Goal: Task Accomplishment & Management: Manage account settings

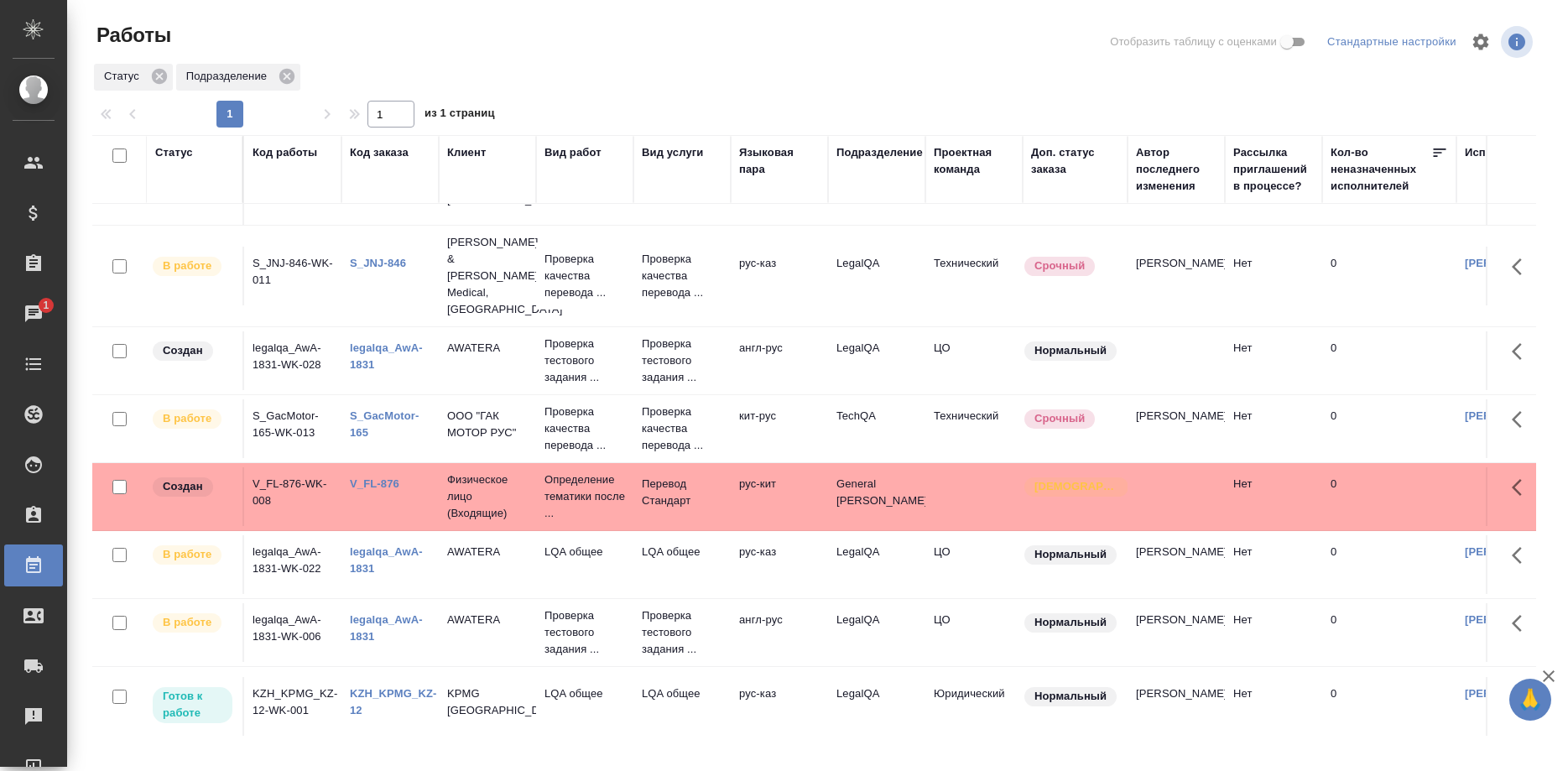
scroll to position [554, 0]
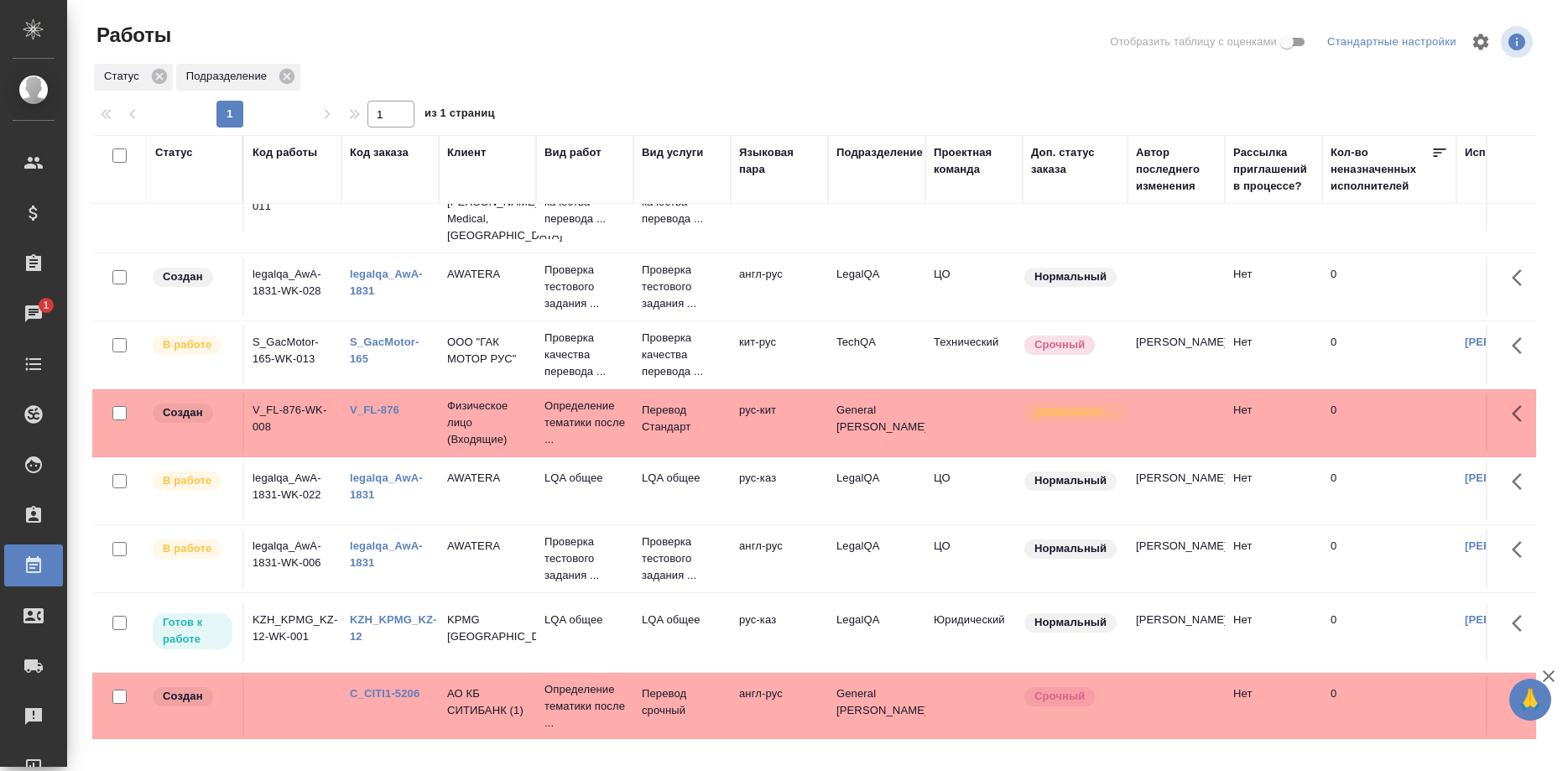
click at [395, 614] on link "KZH_KPMG_KZ-12" at bounding box center [394, 629] width 87 height 30
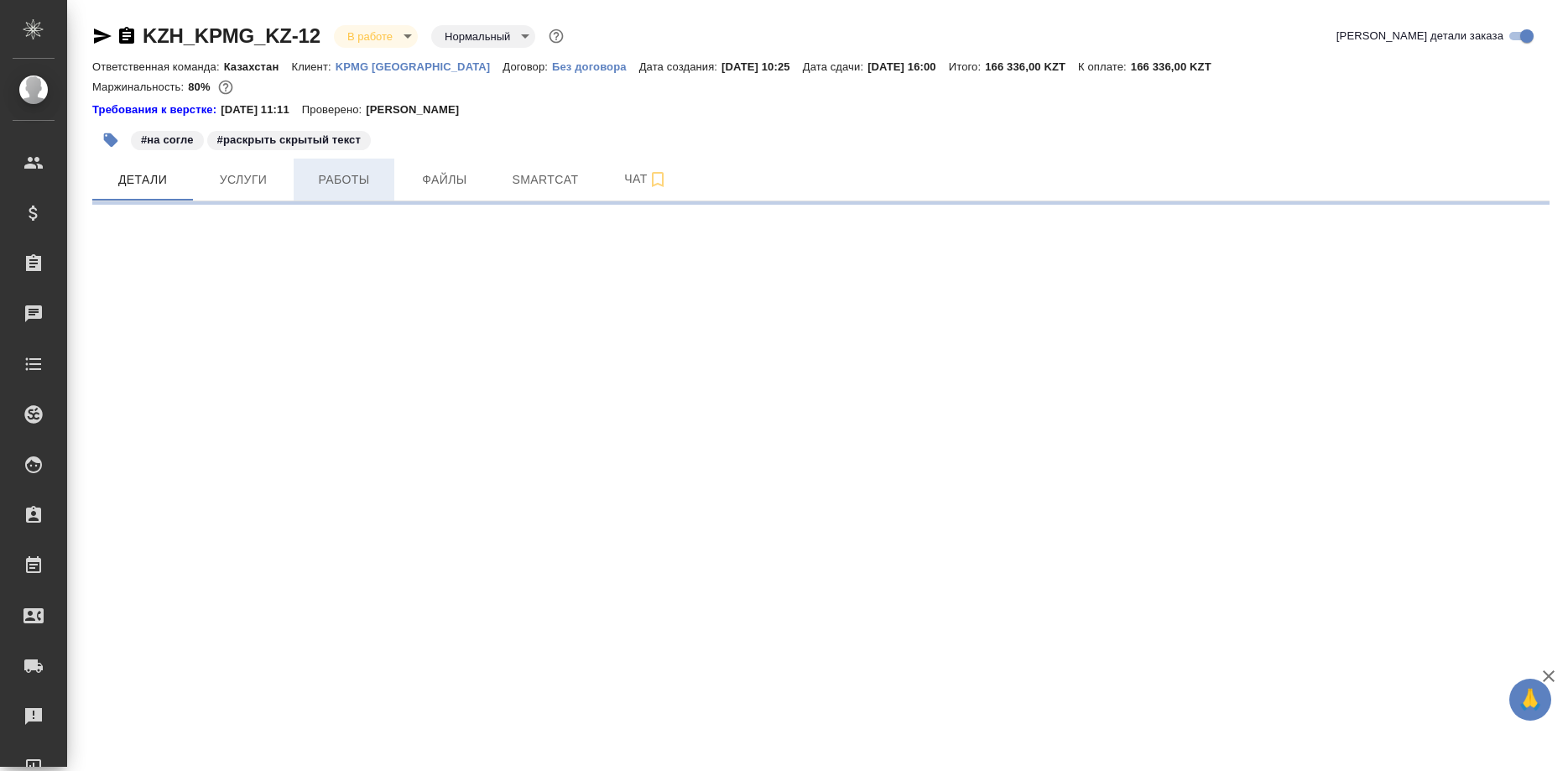
select select "RU"
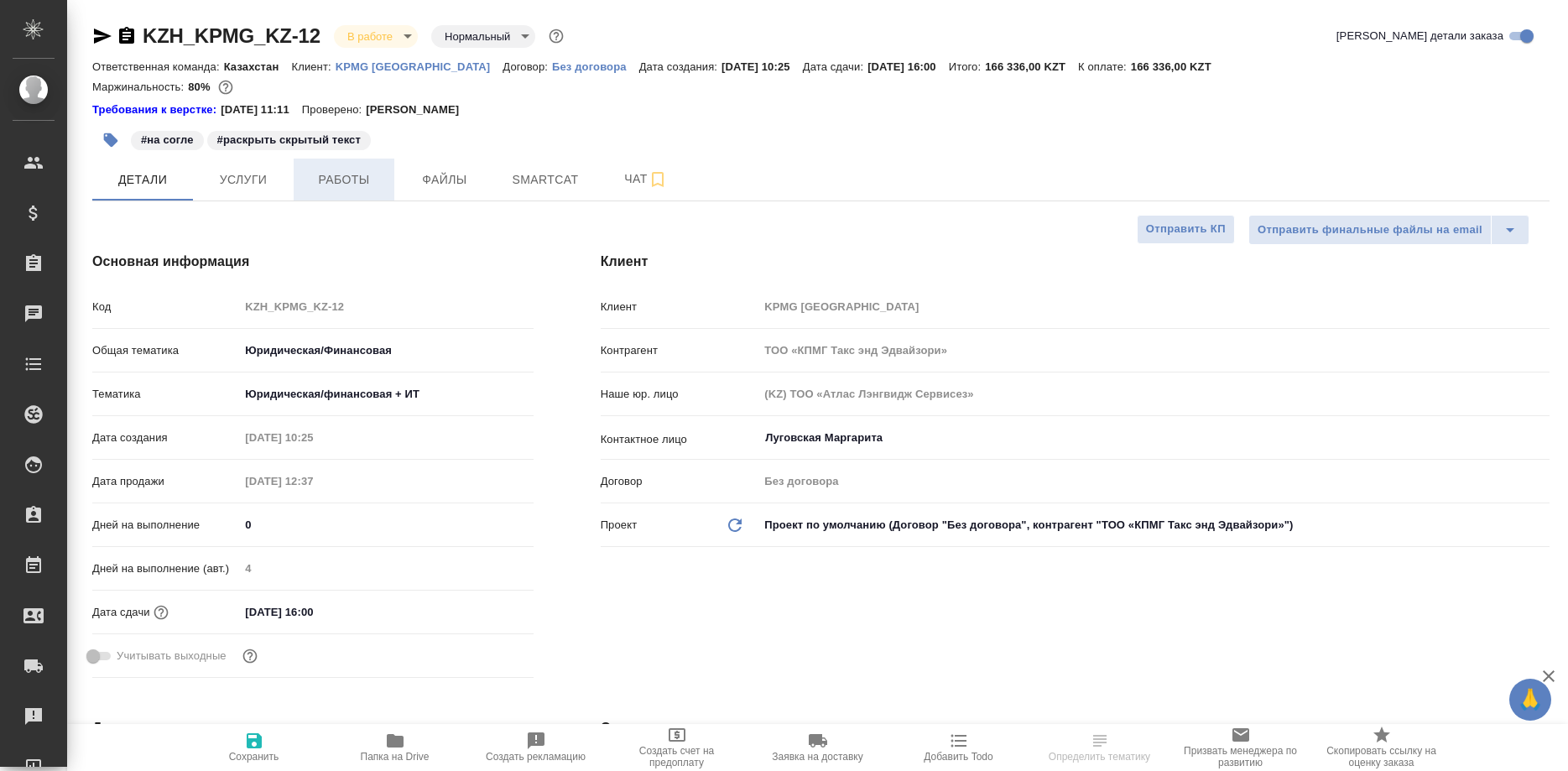
type input "Matveeva Anastasia"
type textarea "x"
type input "Юридический"
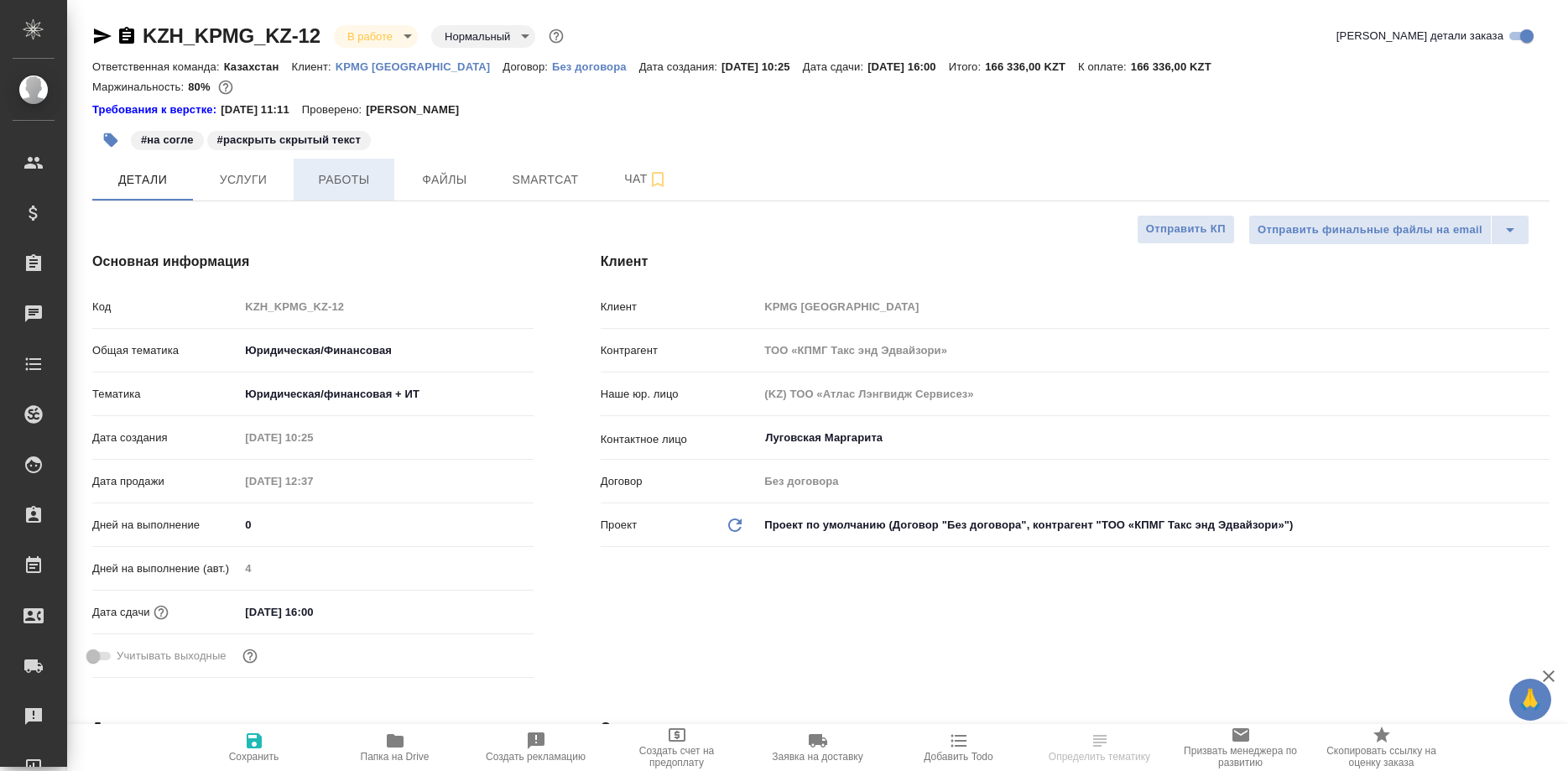
click at [354, 185] on span "Работы" at bounding box center [344, 180] width 81 height 21
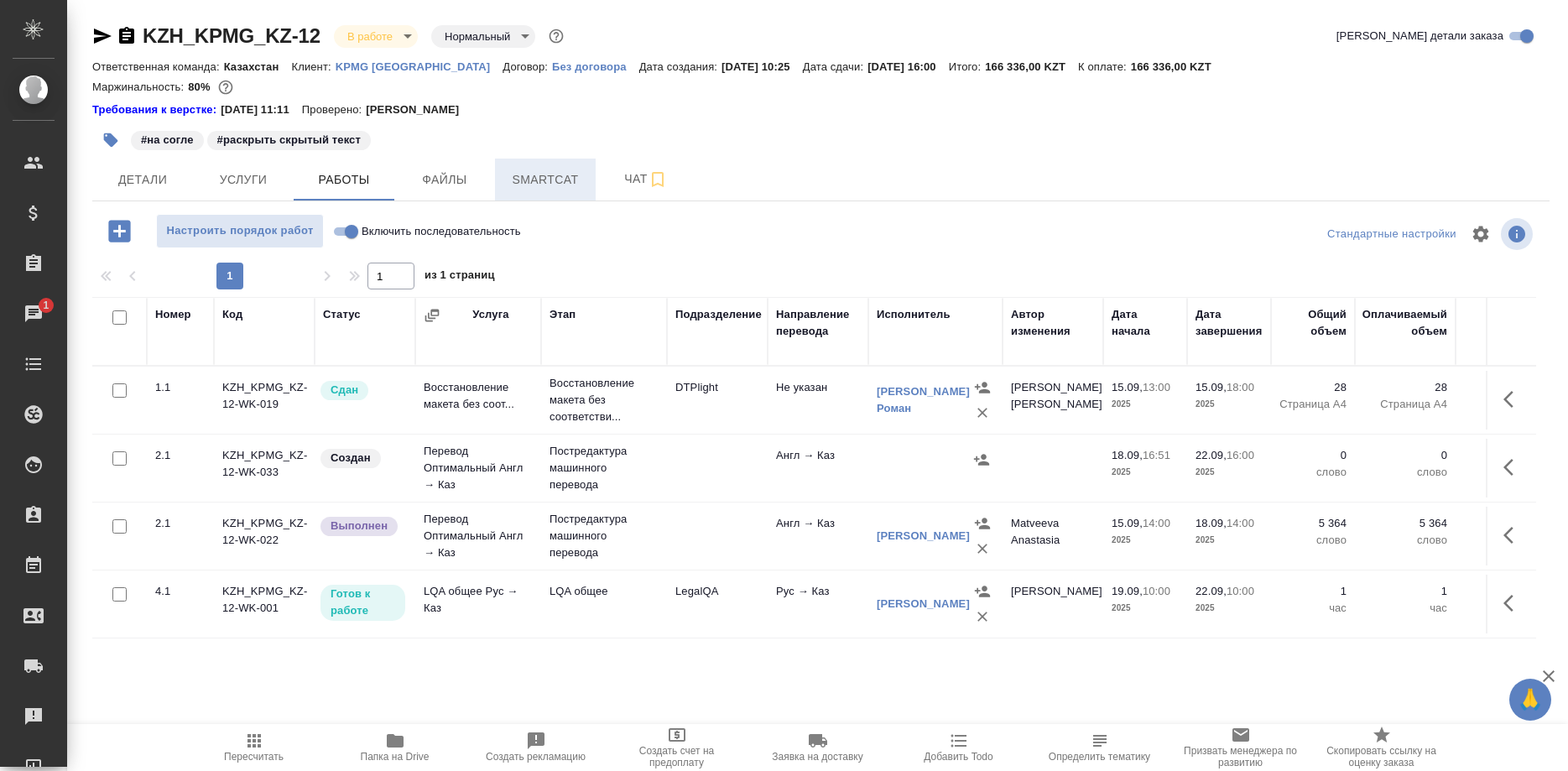
click at [529, 189] on span "Smartcat" at bounding box center [546, 180] width 81 height 21
